Goal: Navigation & Orientation: Find specific page/section

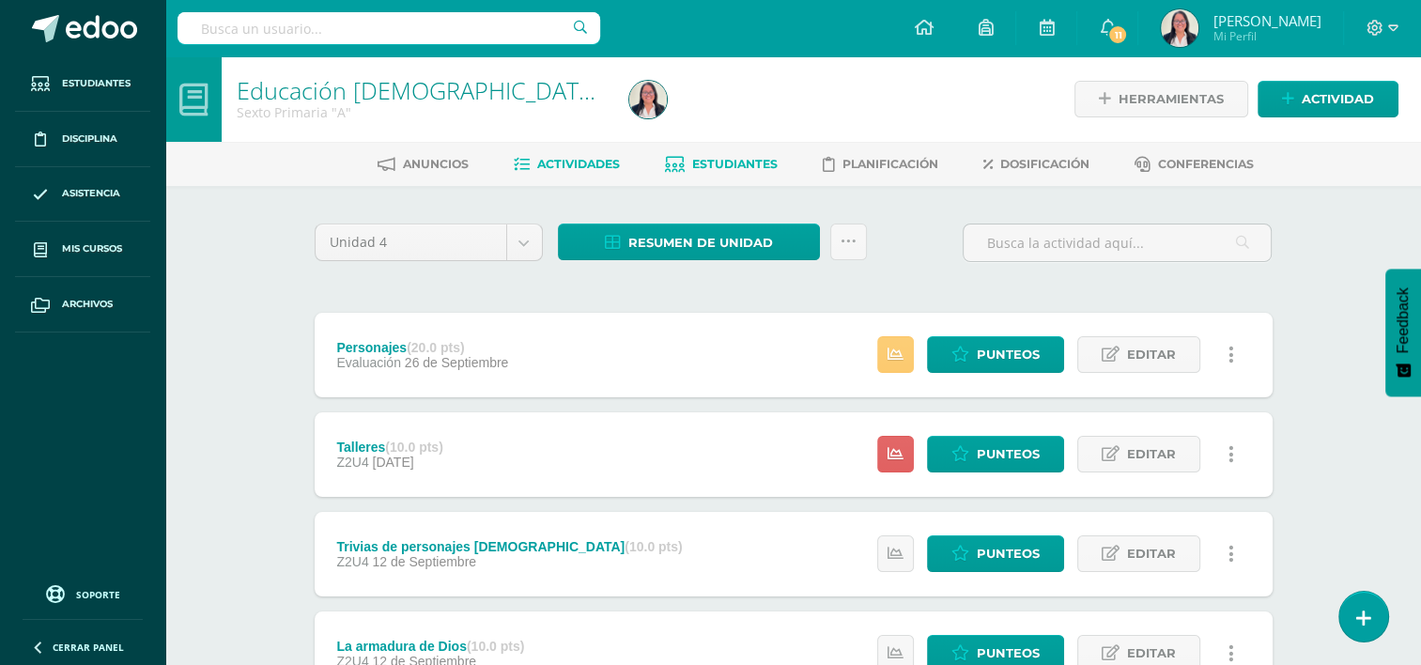
click at [723, 159] on span "Estudiantes" at bounding box center [734, 164] width 85 height 14
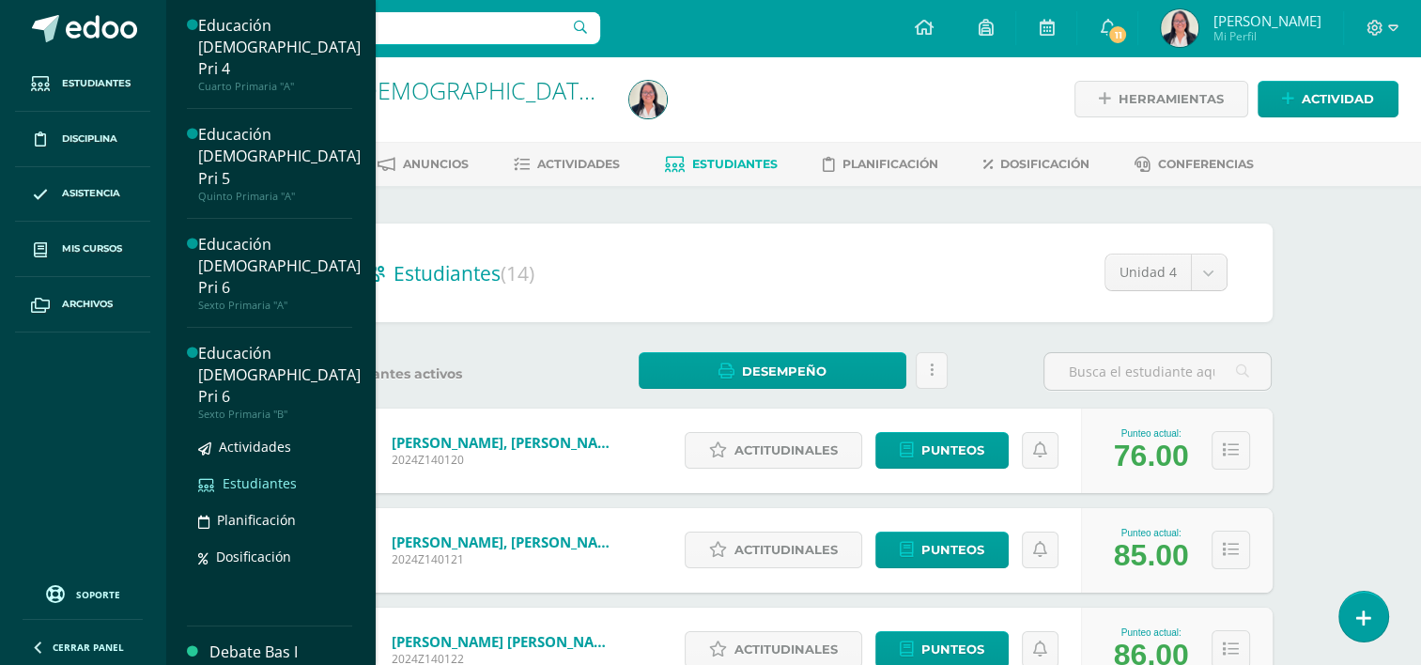
click at [259, 474] on span "Estudiantes" at bounding box center [260, 483] width 74 height 18
